Goal: Transaction & Acquisition: Purchase product/service

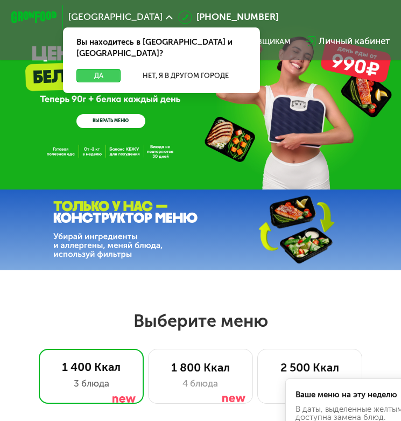
click at [95, 69] on button "Да" at bounding box center [98, 76] width 44 height 14
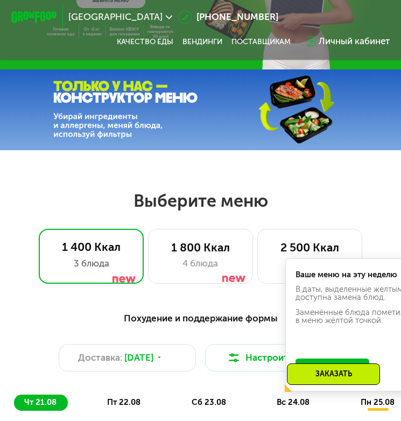
scroll to position [140, 0]
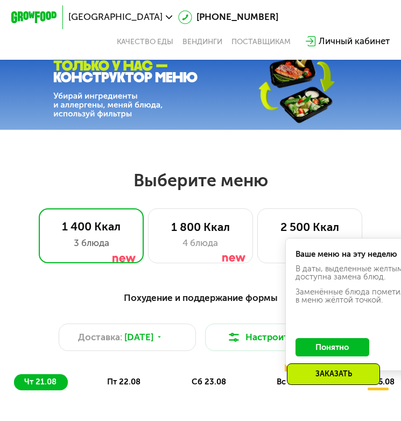
click at [326, 349] on button "Понятно" at bounding box center [332, 347] width 74 height 18
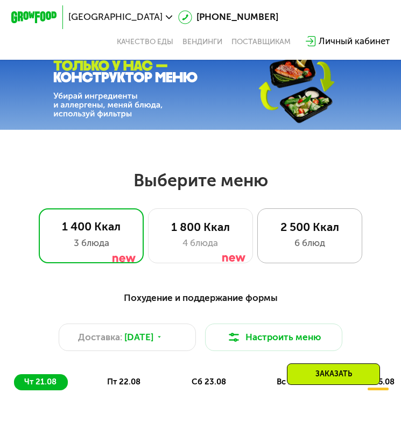
click at [317, 229] on div "2 500 Ккал" at bounding box center [309, 228] width 81 height 14
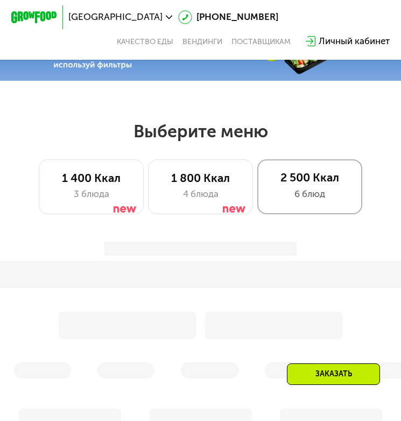
scroll to position [214, 0]
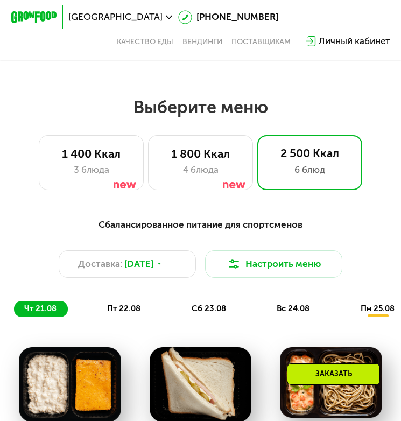
click at [320, 376] on div "Заказать" at bounding box center [333, 374] width 93 height 22
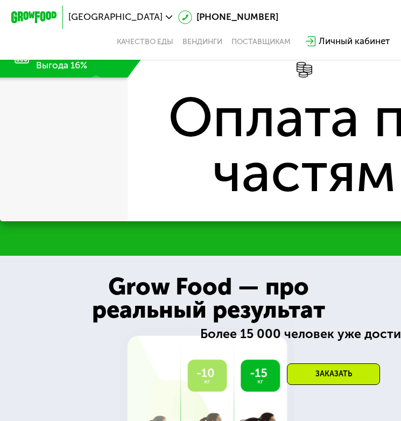
scroll to position [1506, 0]
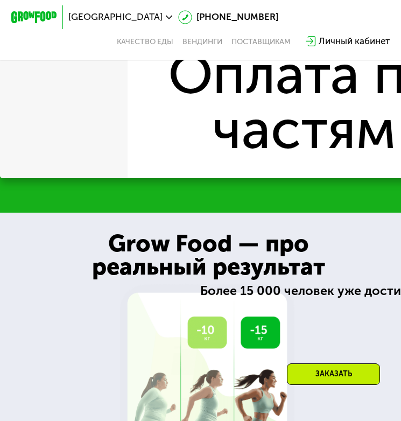
click at [322, 375] on div "Заказать" at bounding box center [333, 374] width 93 height 22
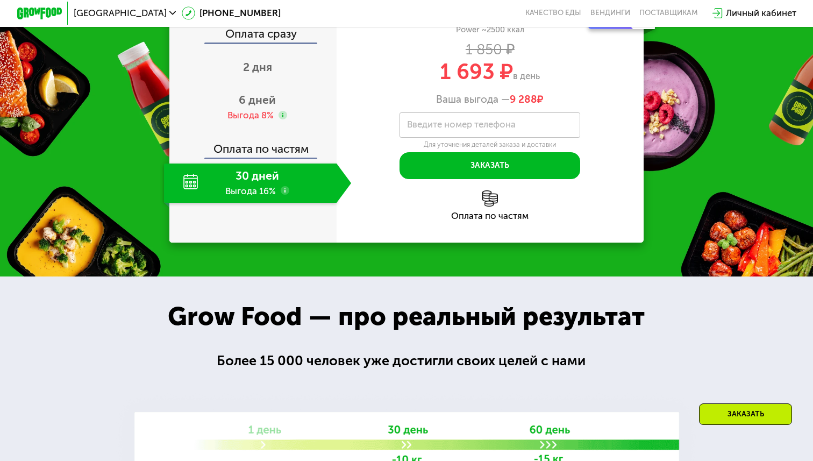
scroll to position [1302, 0]
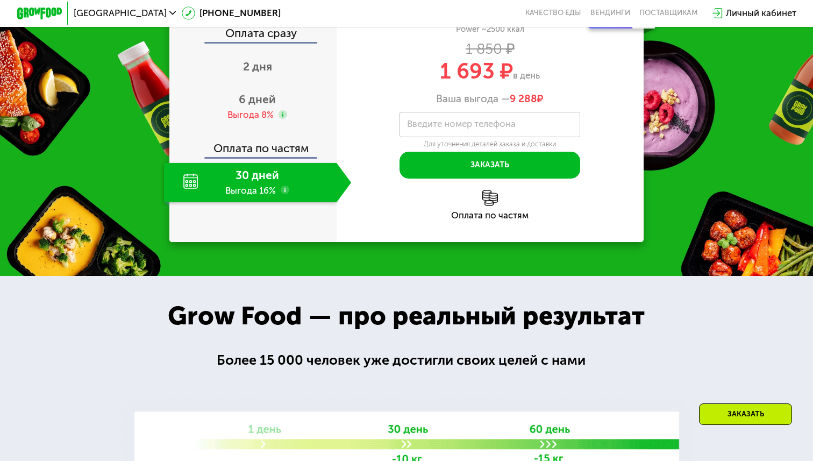
click at [264, 203] on div "30 дней Выгода 16%" at bounding box center [250, 183] width 173 height 40
click at [286, 195] on use at bounding box center [285, 190] width 9 height 9
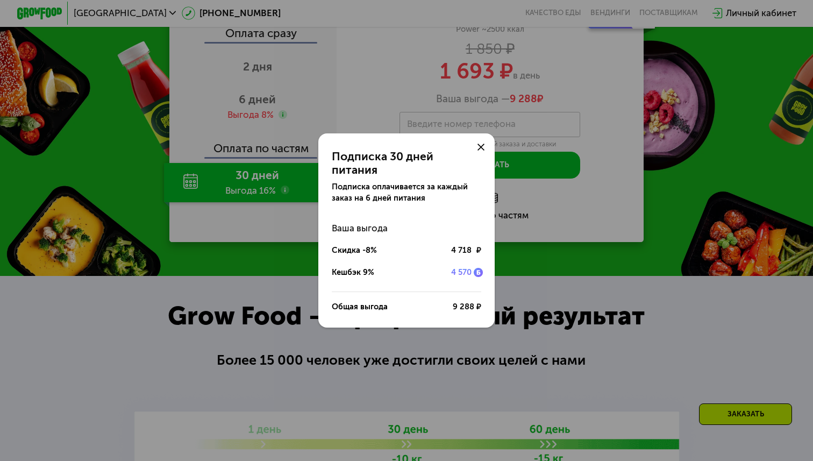
click at [400, 151] on use at bounding box center [481, 147] width 7 height 7
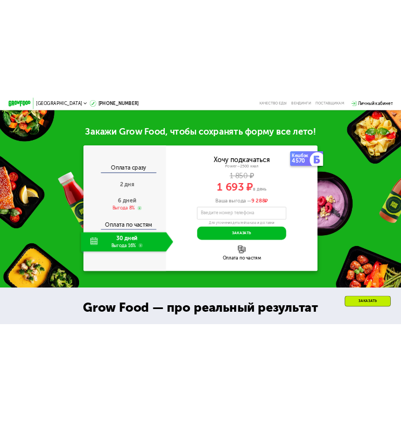
scroll to position [1216, 0]
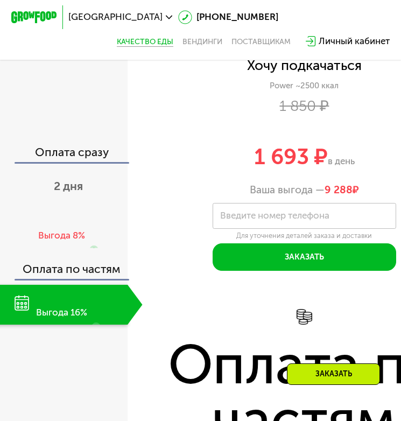
click at [173, 37] on link "Качество еды" at bounding box center [145, 41] width 56 height 9
